Goal: Task Accomplishment & Management: Manage account settings

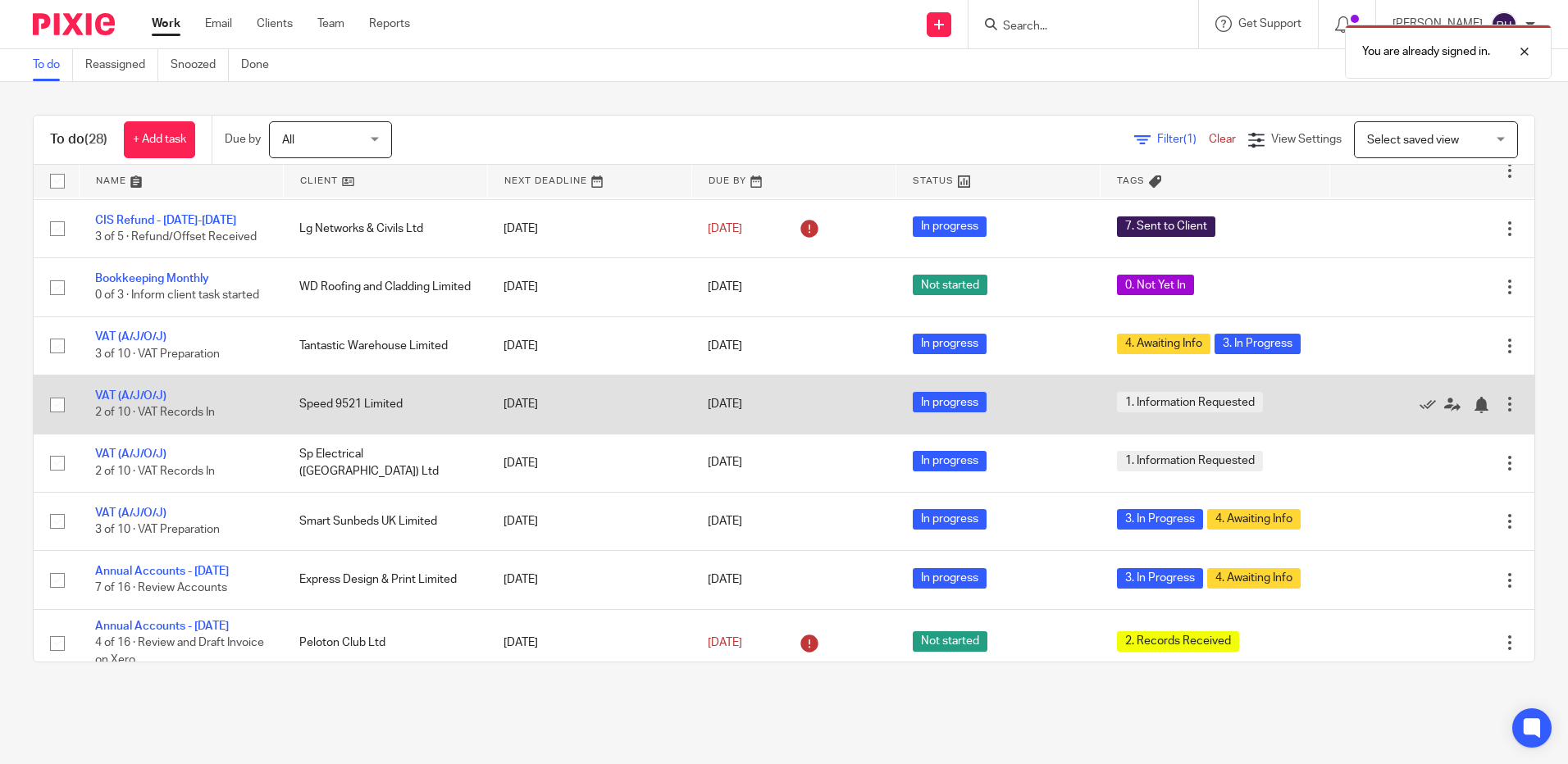
scroll to position [246, 0]
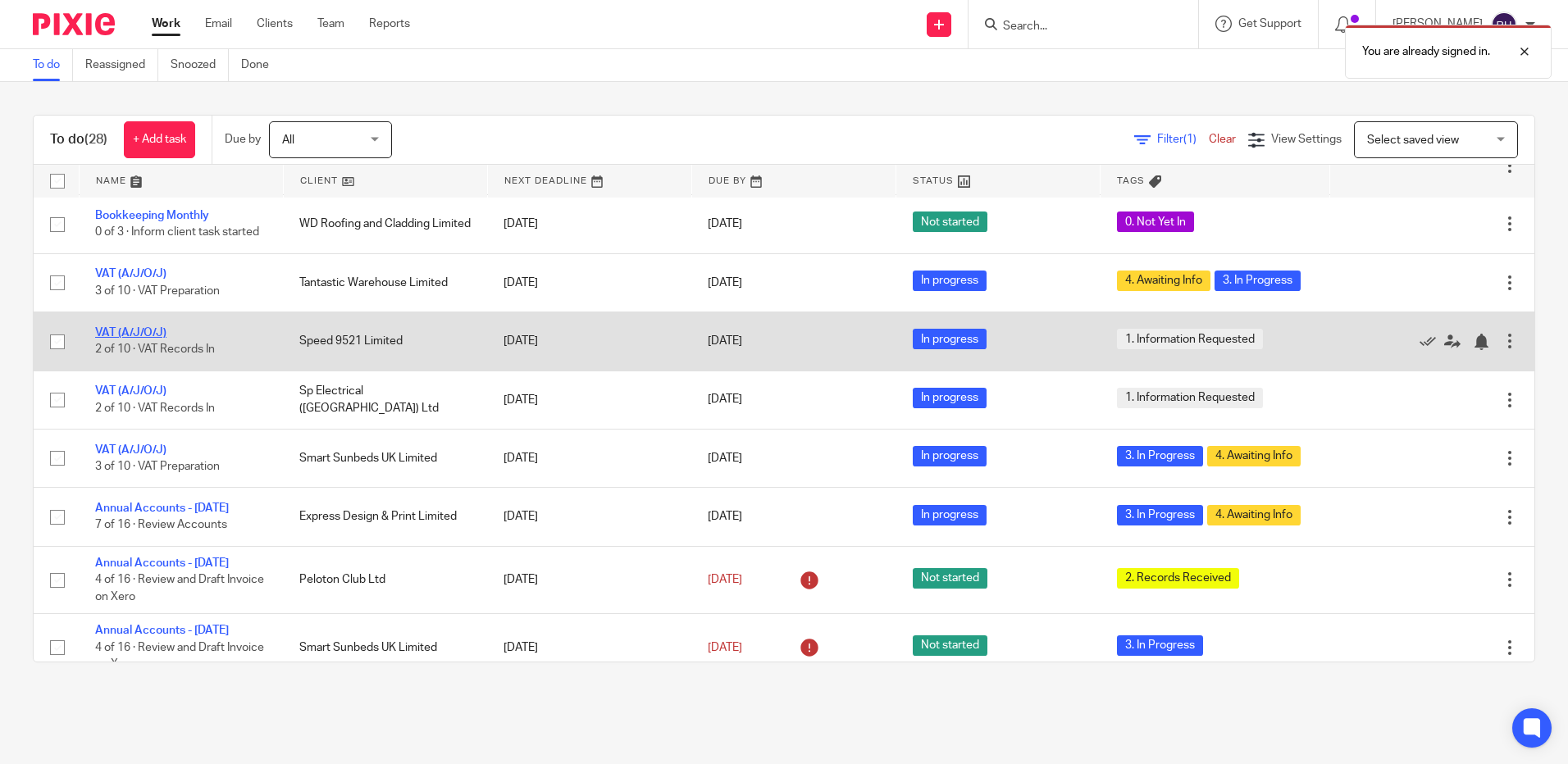
click at [147, 330] on link "VAT (A/J/O/J)" at bounding box center [131, 333] width 72 height 12
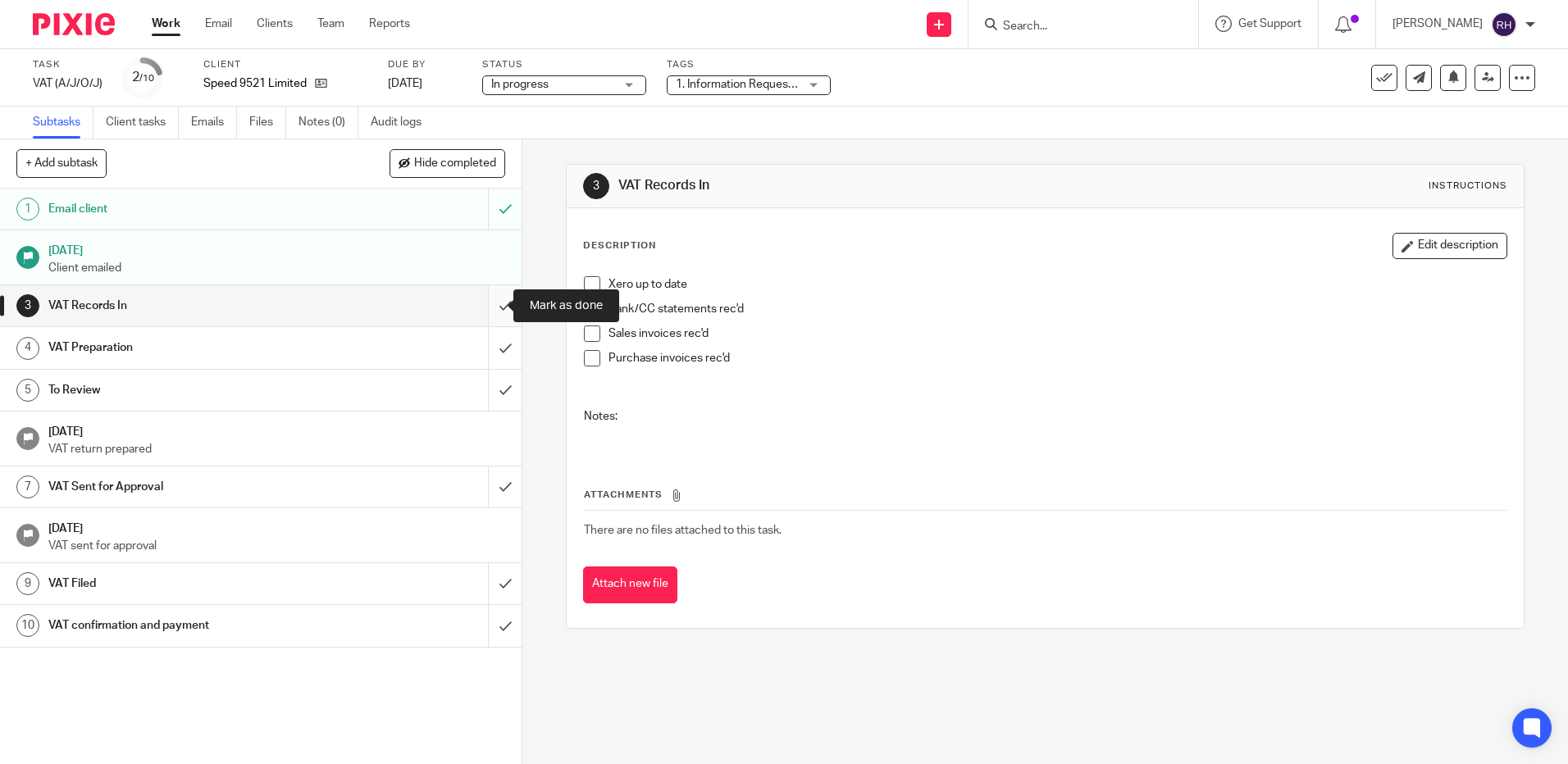
click at [489, 307] on input "submit" at bounding box center [260, 306] width 521 height 41
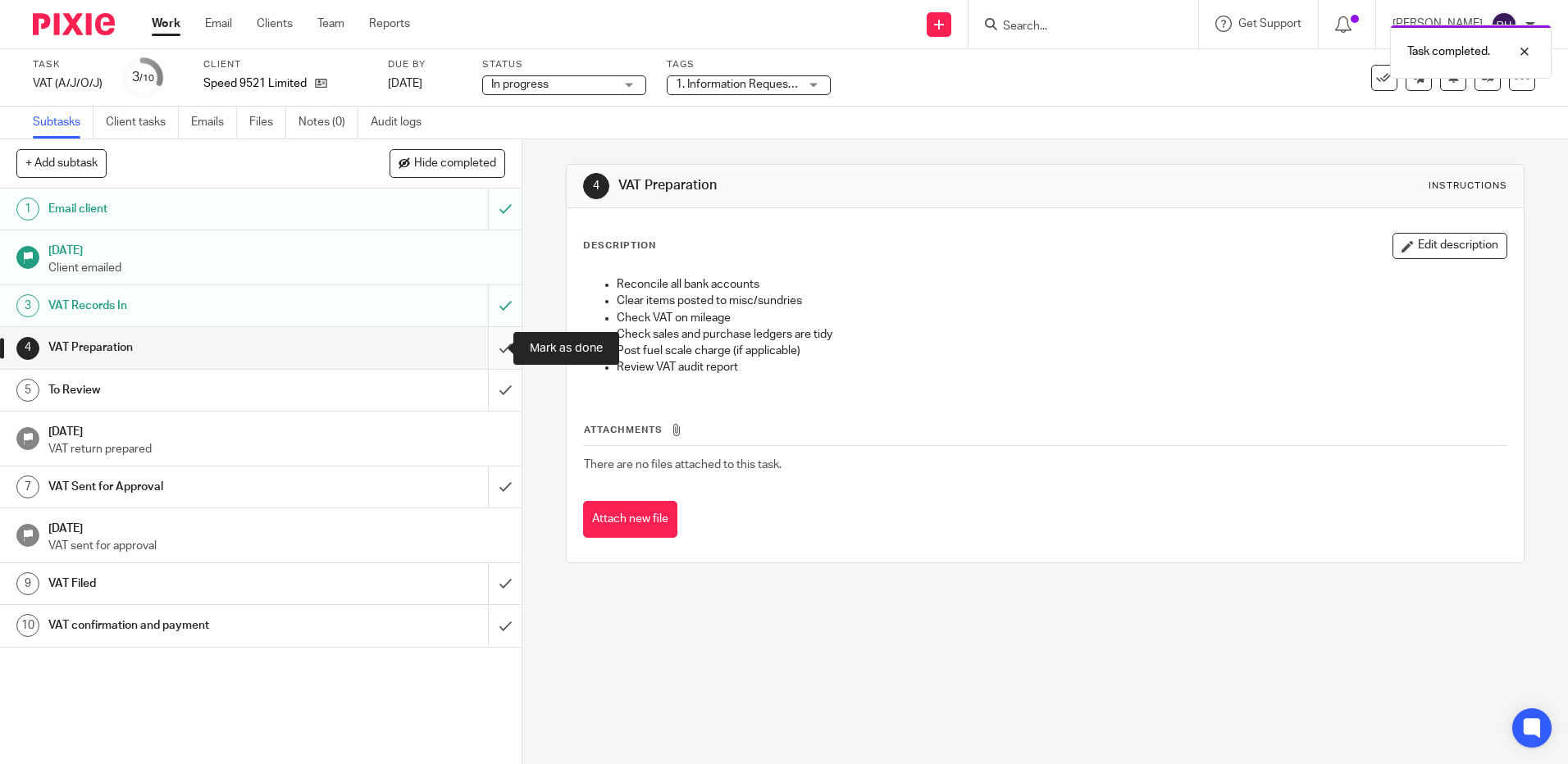
click at [481, 357] on input "submit" at bounding box center [260, 348] width 521 height 41
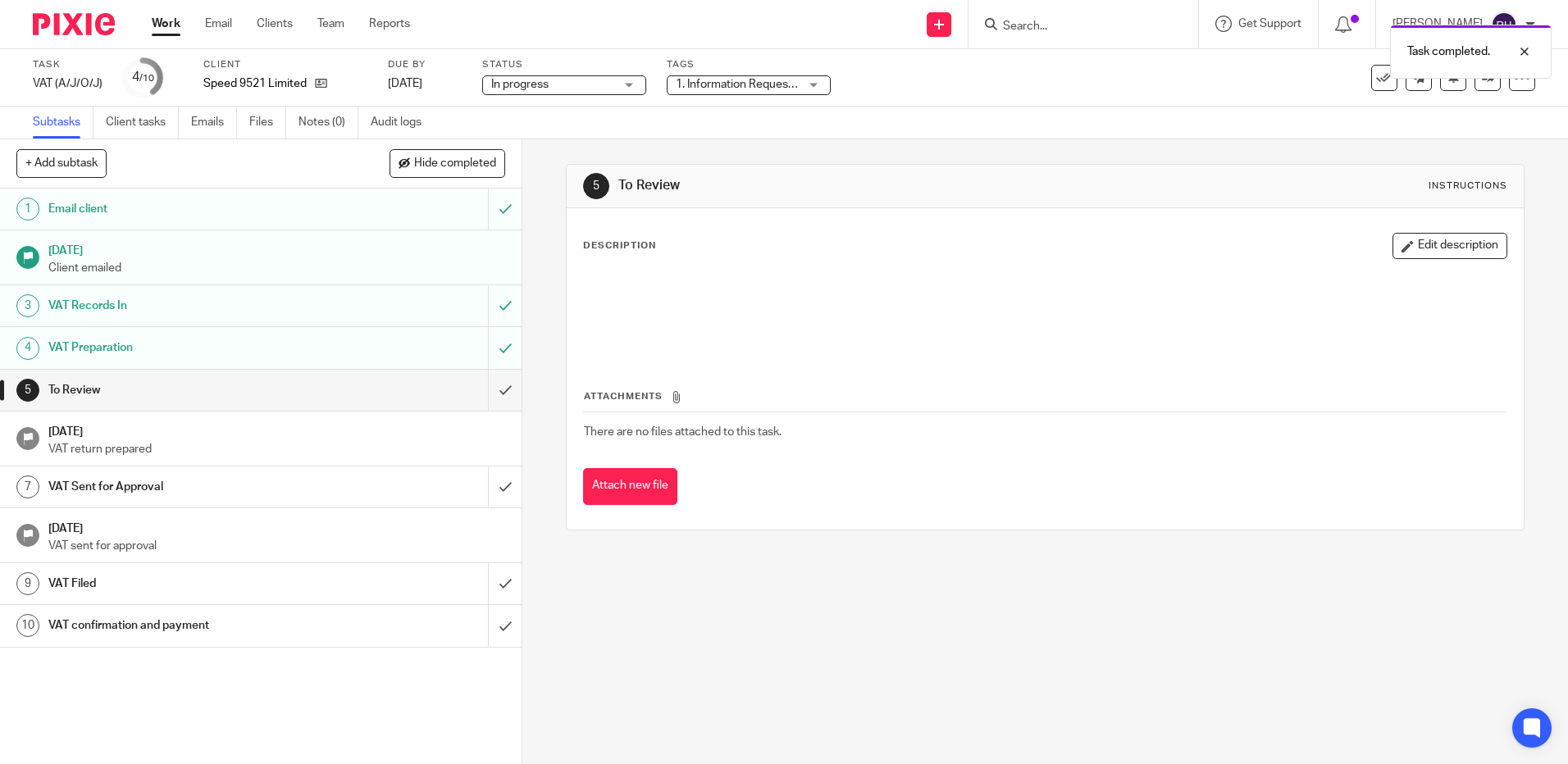
click at [816, 84] on div "1. Information Requested" at bounding box center [748, 85] width 164 height 20
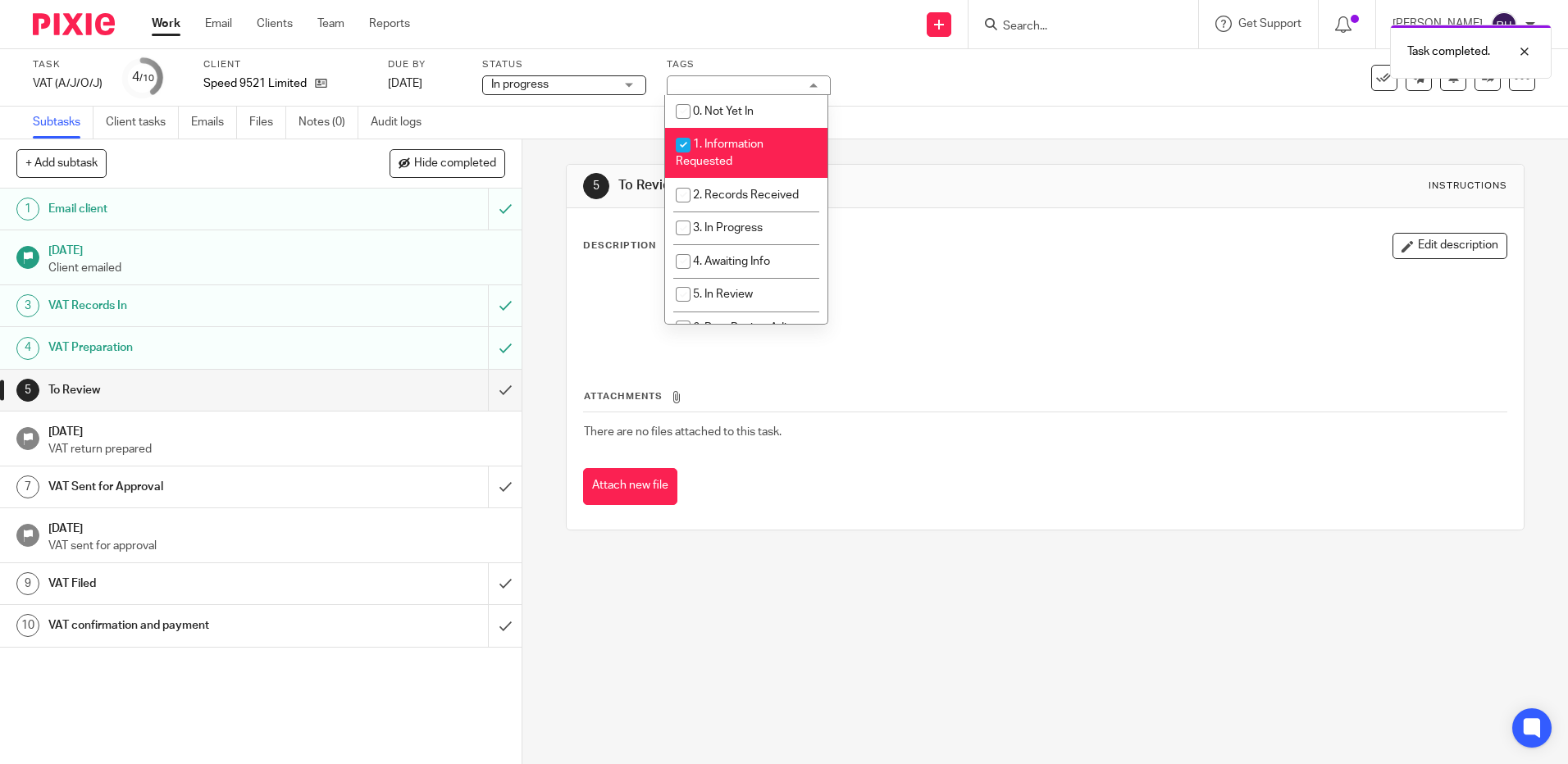
click at [689, 146] on input "checkbox" at bounding box center [682, 145] width 31 height 31
checkbox input "false"
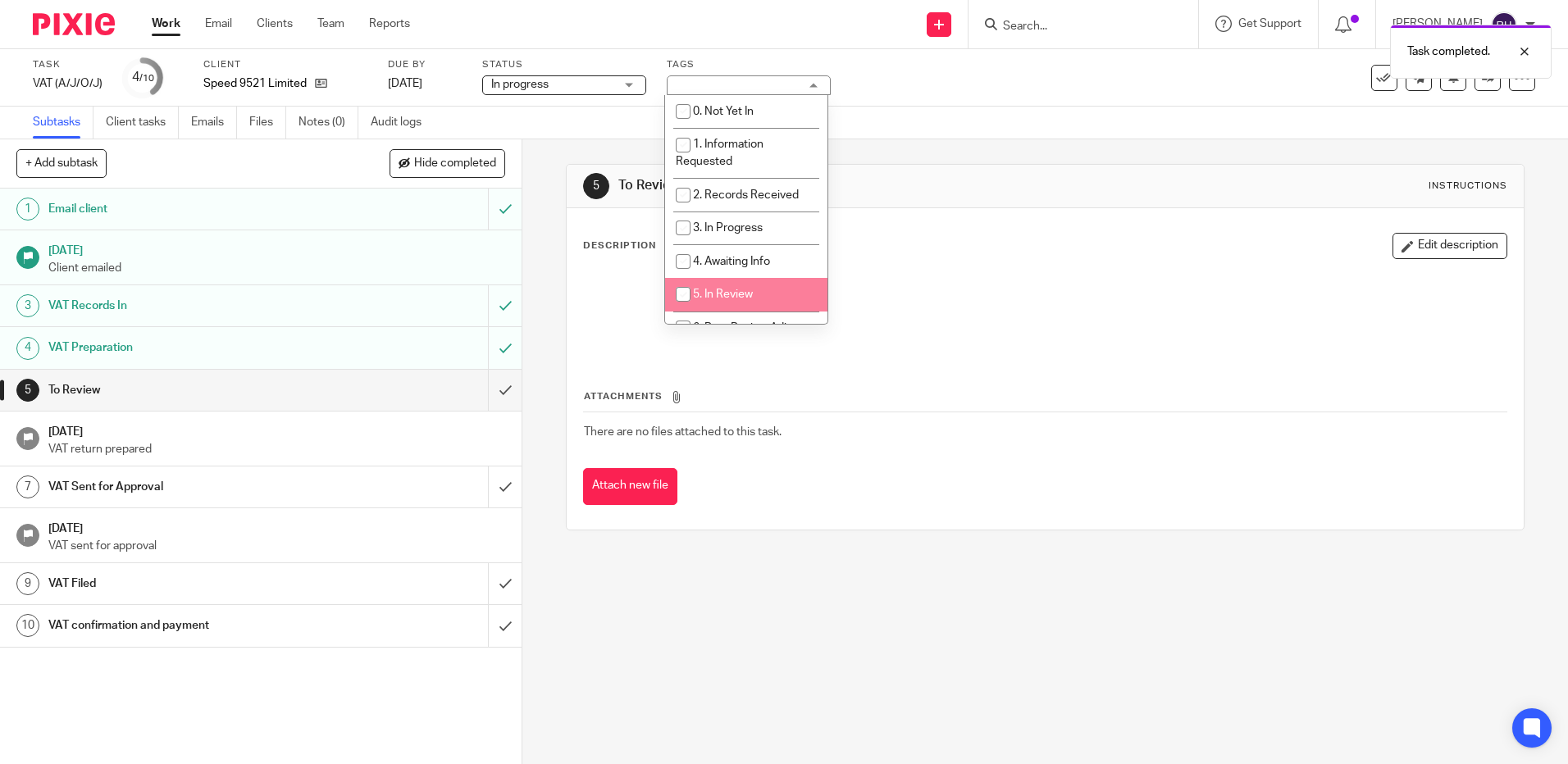
click at [678, 293] on input "checkbox" at bounding box center [682, 294] width 31 height 31
checkbox input "true"
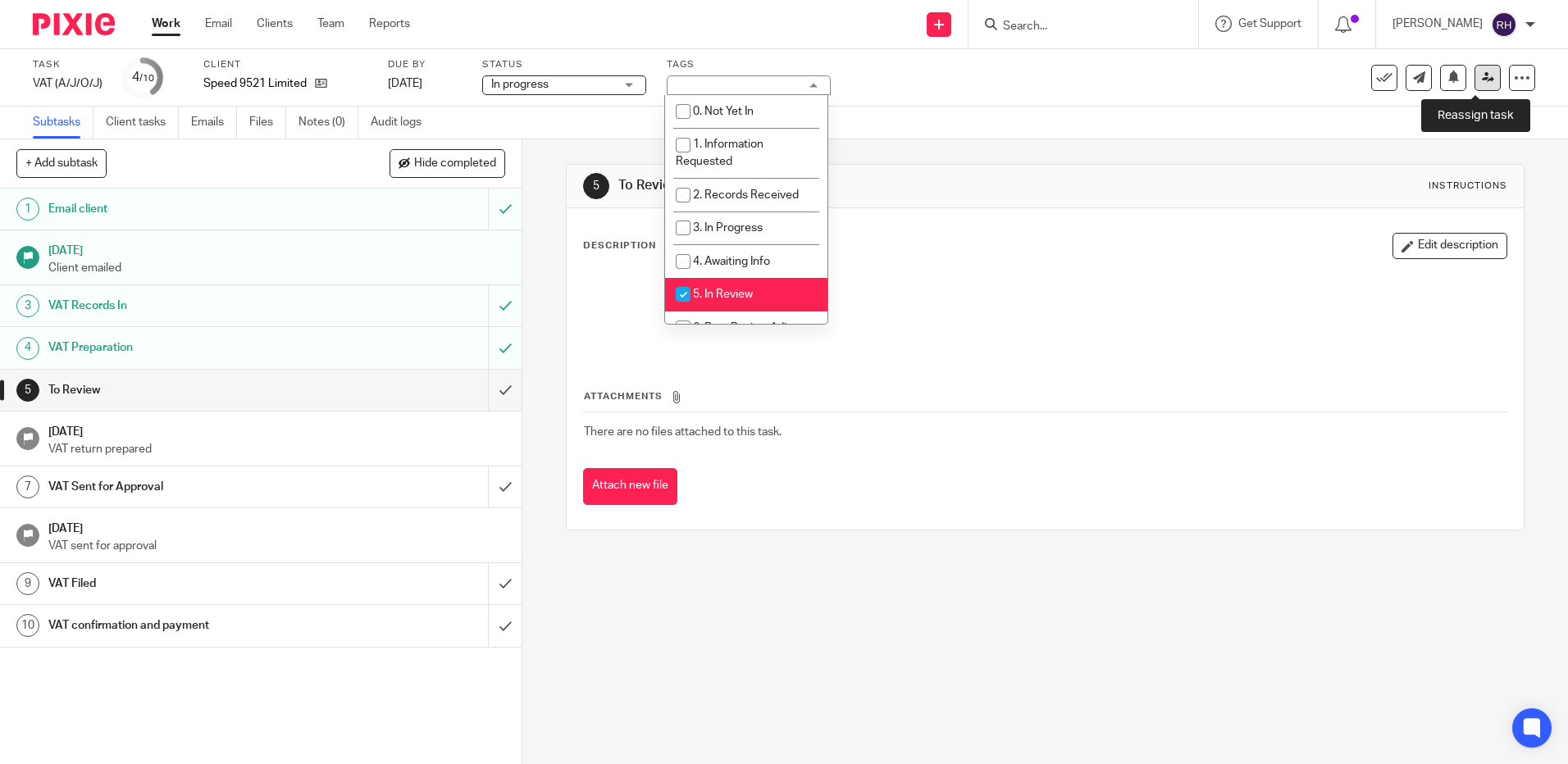
click at [1483, 86] on link at bounding box center [1487, 77] width 26 height 26
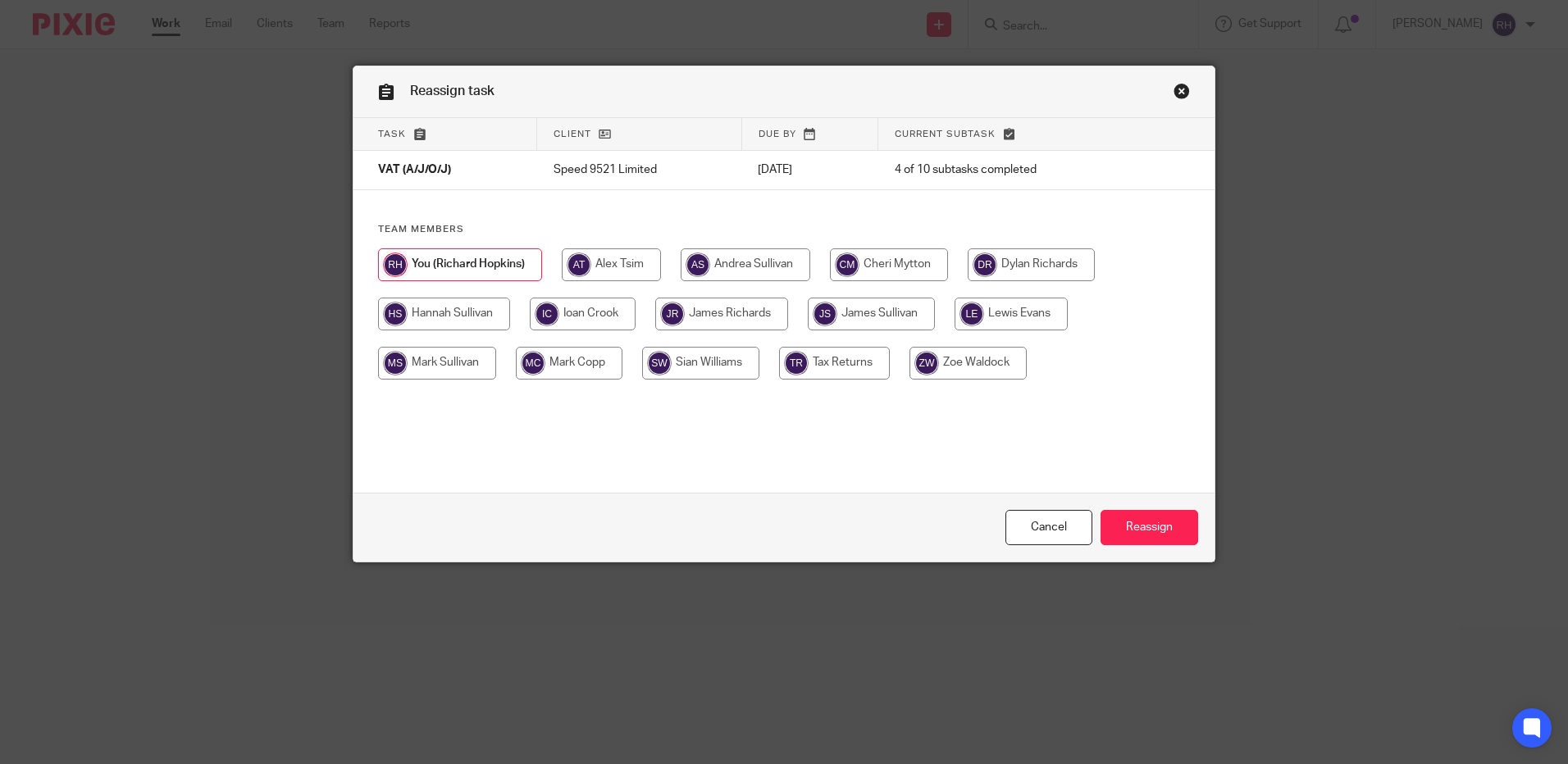
click at [878, 305] on input "radio" at bounding box center [871, 314] width 127 height 33
radio input "true"
click at [1127, 522] on input "Reassign" at bounding box center [1148, 527] width 97 height 35
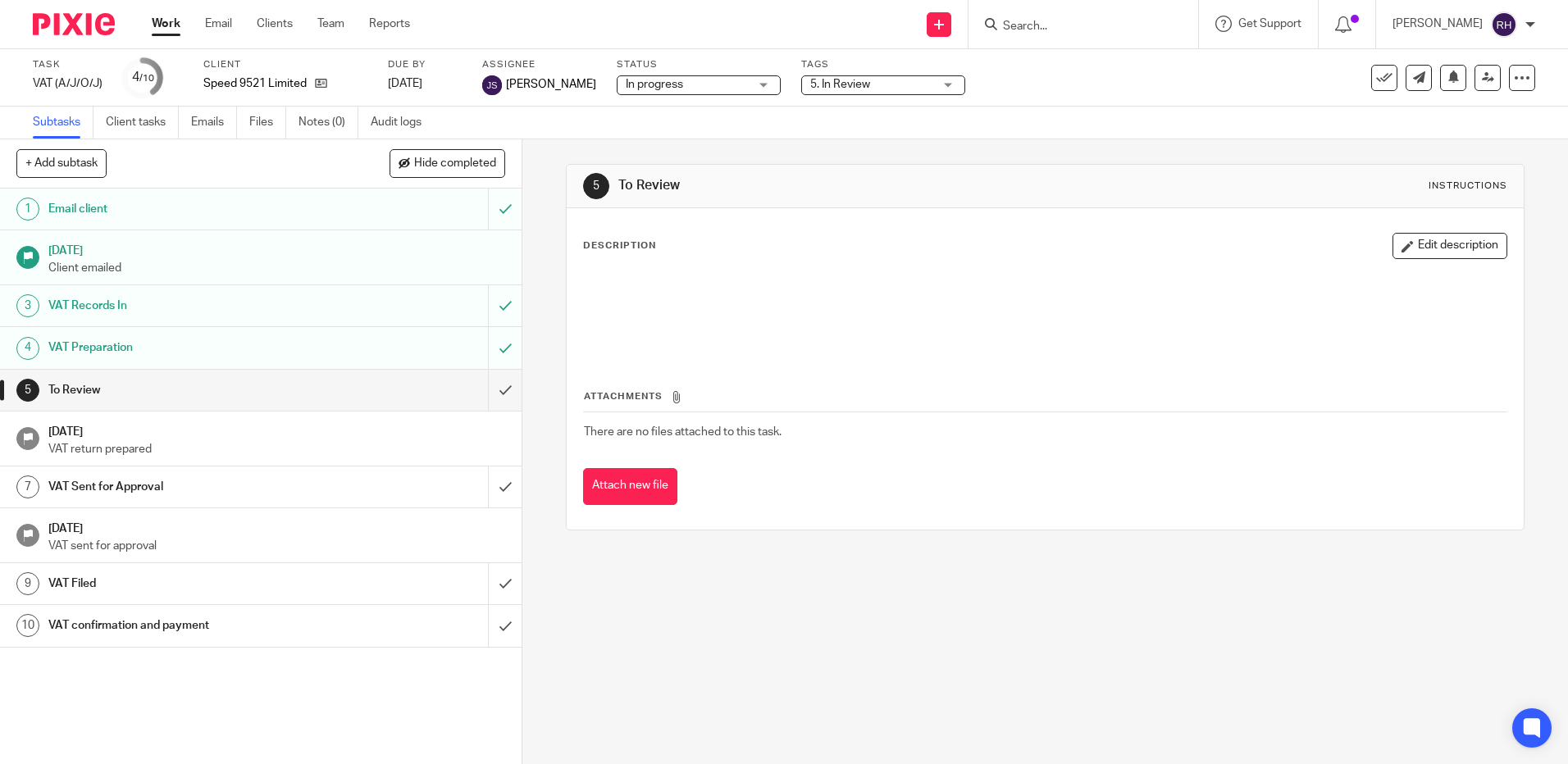
click at [69, 28] on img at bounding box center [74, 24] width 82 height 22
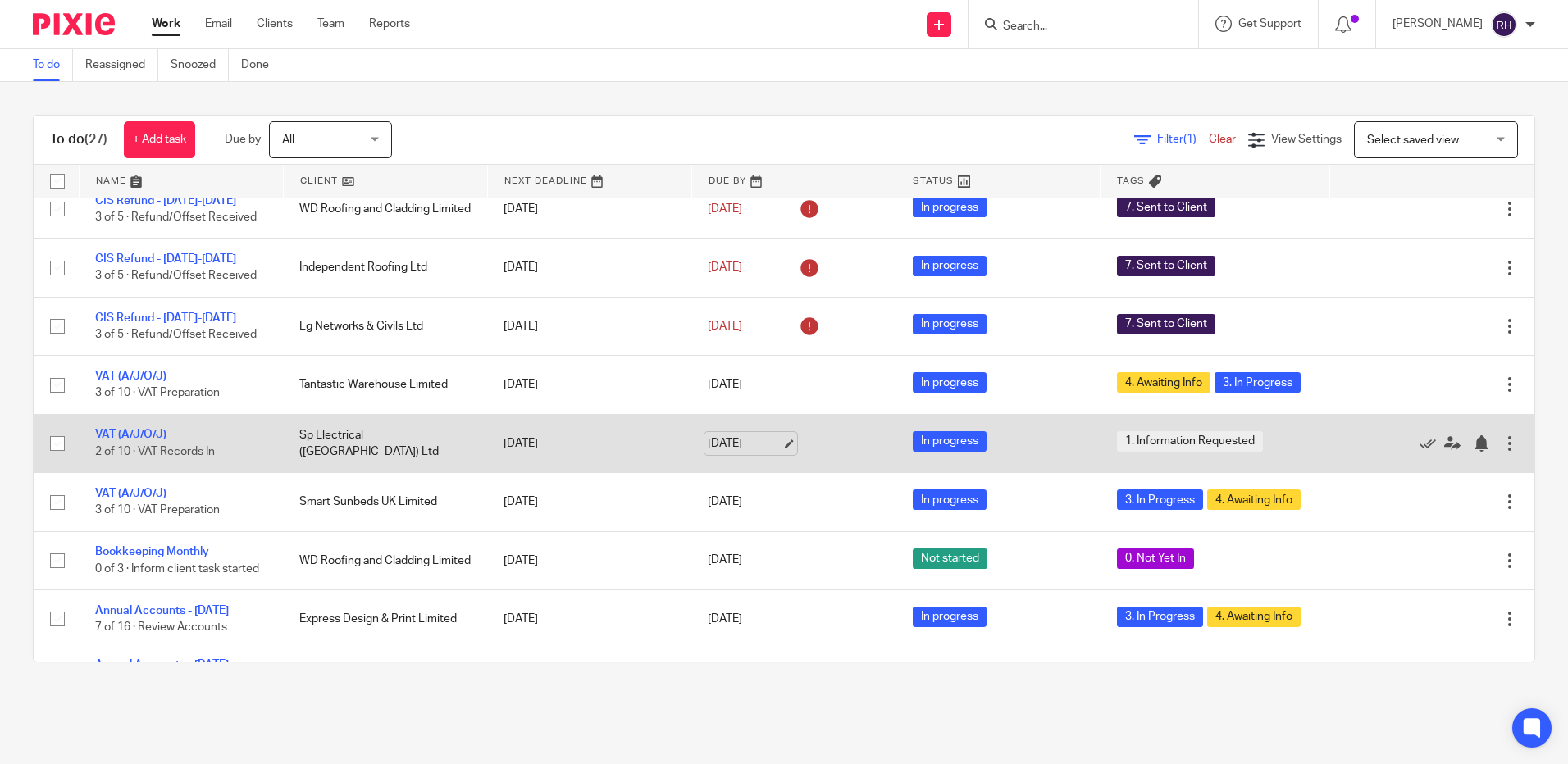
scroll to position [82, 0]
